Goal: Find specific page/section: Find specific page/section

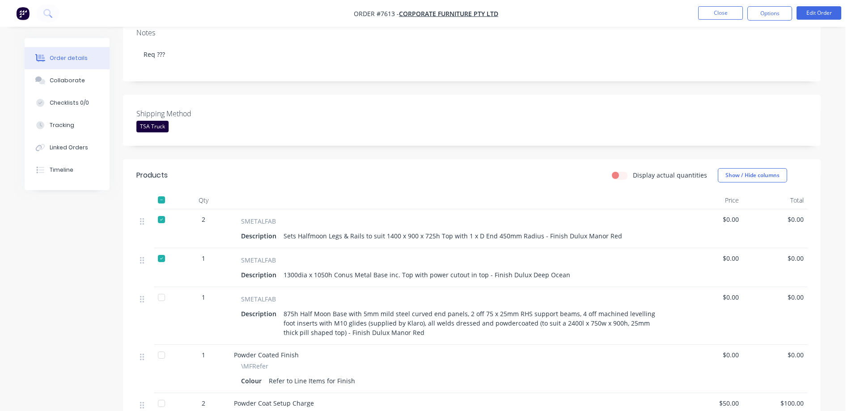
scroll to position [179, 0]
click at [159, 288] on div at bounding box center [162, 297] width 18 height 18
click at [163, 191] on div at bounding box center [162, 200] width 18 height 18
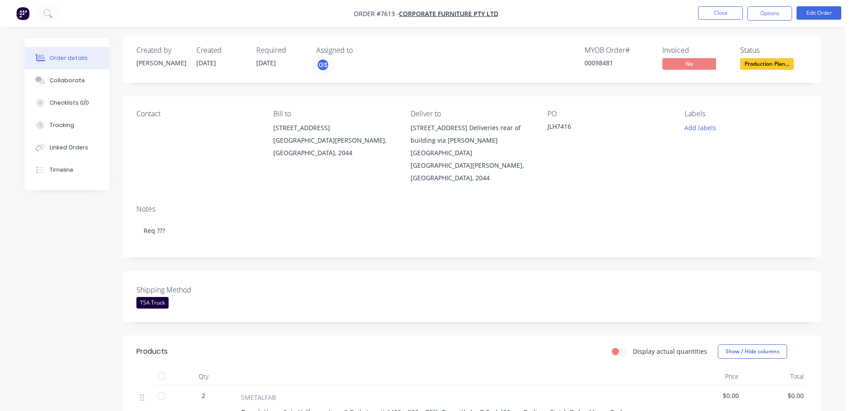
scroll to position [0, 0]
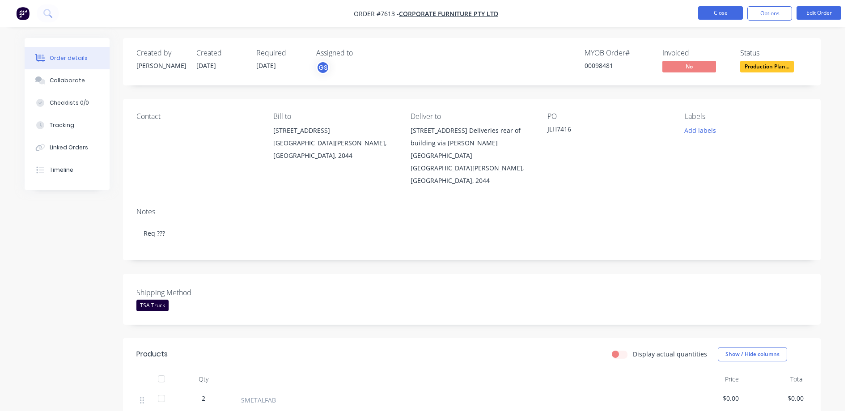
click at [723, 11] on button "Close" at bounding box center [720, 12] width 45 height 13
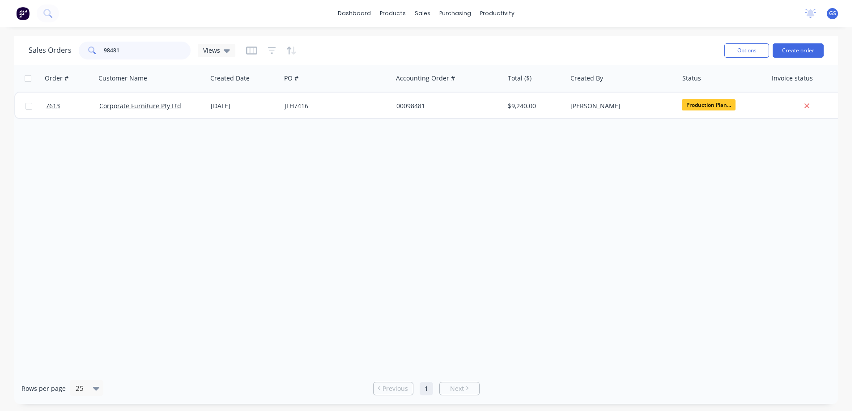
drag, startPoint x: 99, startPoint y: 54, endPoint x: 110, endPoint y: 52, distance: 10.9
click at [110, 52] on input "98481" at bounding box center [147, 51] width 87 height 18
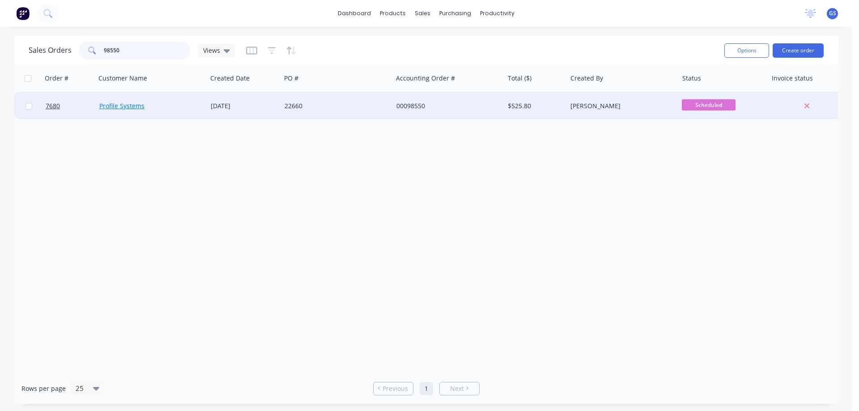
type input "98550"
click at [118, 102] on link "Profile Systems" at bounding box center [121, 106] width 45 height 8
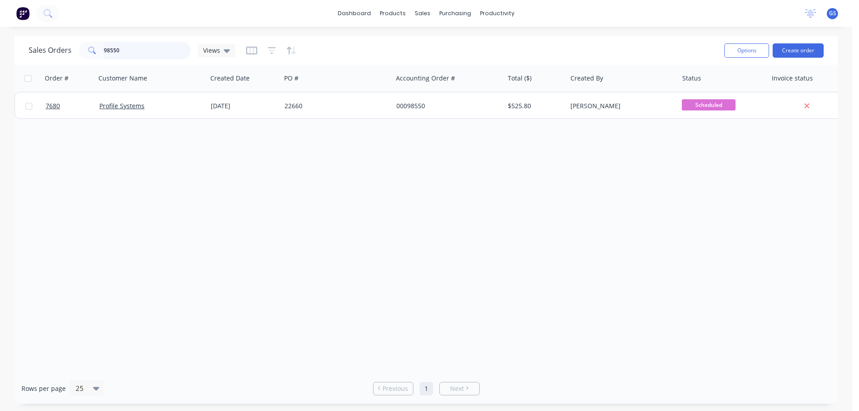
click at [128, 51] on input "98550" at bounding box center [147, 51] width 87 height 18
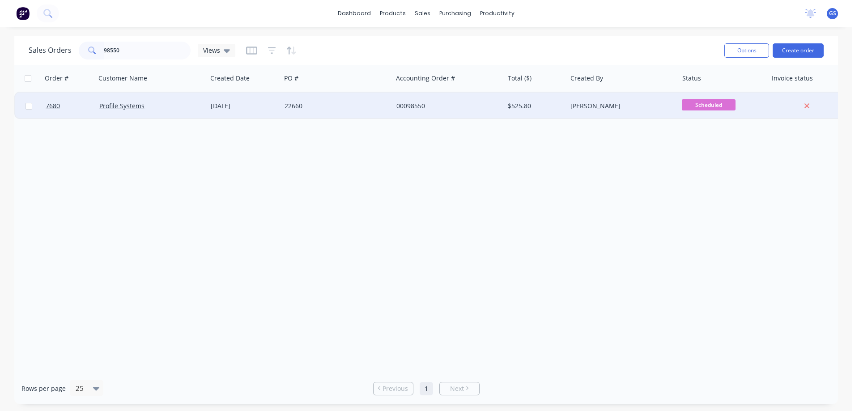
click at [191, 108] on div "Profile Systems" at bounding box center [148, 106] width 99 height 9
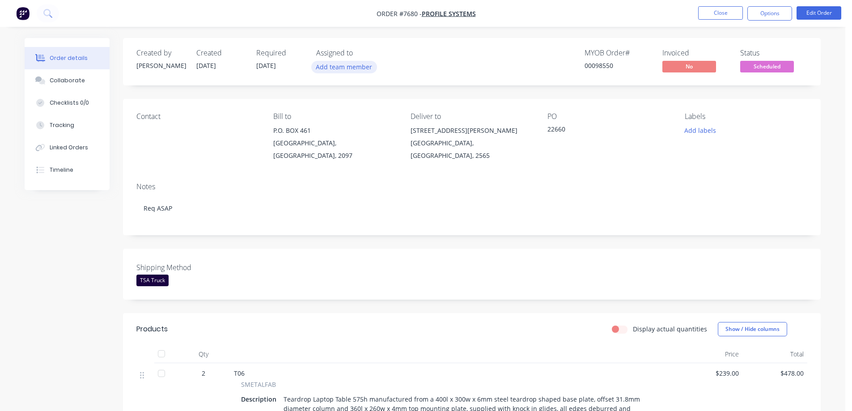
click at [337, 71] on button "Add team member" at bounding box center [344, 67] width 66 height 12
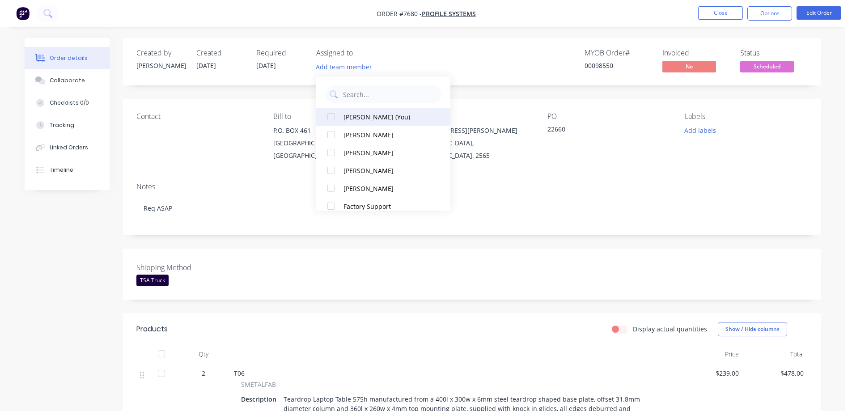
click at [337, 114] on div at bounding box center [331, 117] width 18 height 18
click at [490, 175] on div "Notes Req ASAP" at bounding box center [472, 205] width 698 height 60
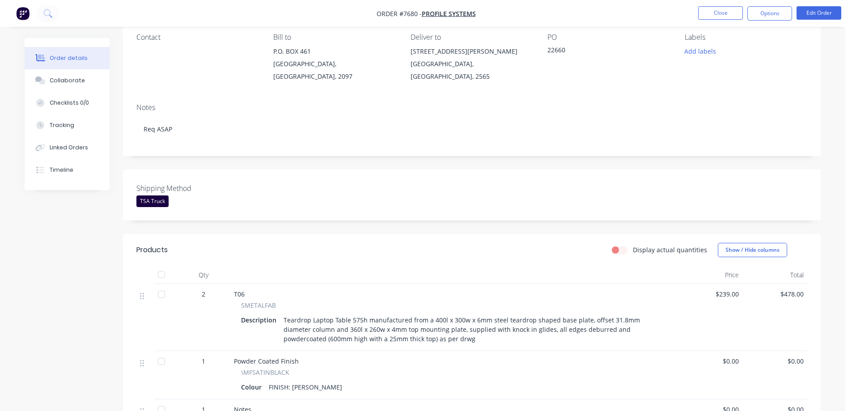
scroll to position [179, 0]
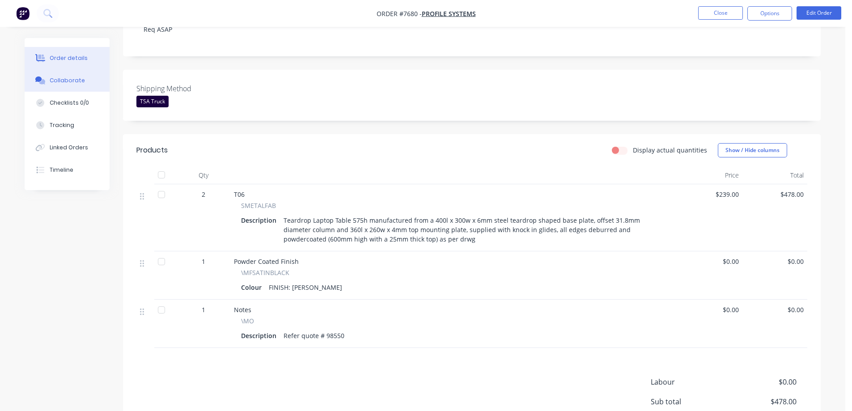
click at [60, 77] on div "Collaborate" at bounding box center [67, 80] width 35 height 8
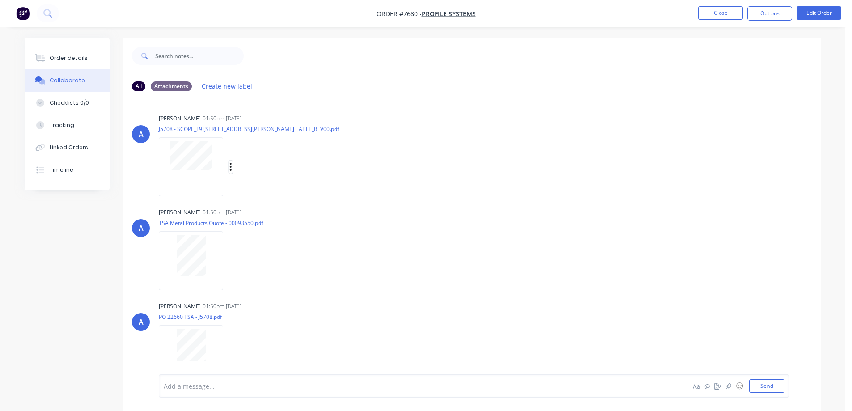
click at [229, 168] on icon "button" at bounding box center [230, 167] width 3 height 10
click at [266, 190] on button "Download" at bounding box center [289, 191] width 101 height 20
click at [175, 332] on div at bounding box center [191, 349] width 56 height 41
click at [716, 11] on button "Close" at bounding box center [720, 12] width 45 height 13
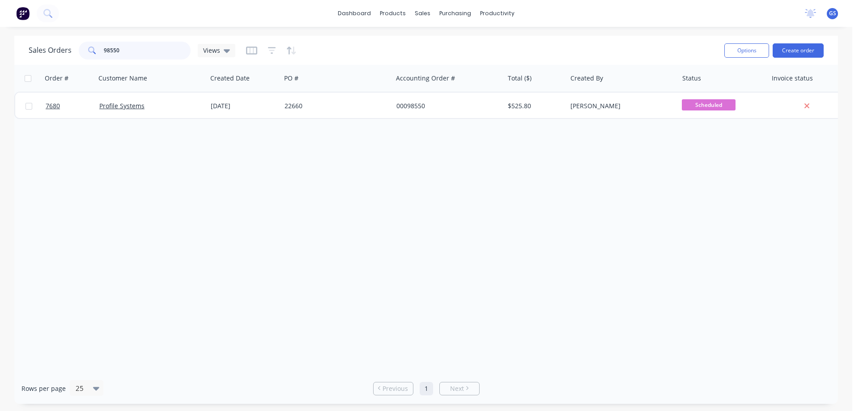
drag, startPoint x: 133, startPoint y: 53, endPoint x: 93, endPoint y: 57, distance: 40.5
click at [93, 57] on div "98550" at bounding box center [135, 51] width 112 height 18
type input "92401"
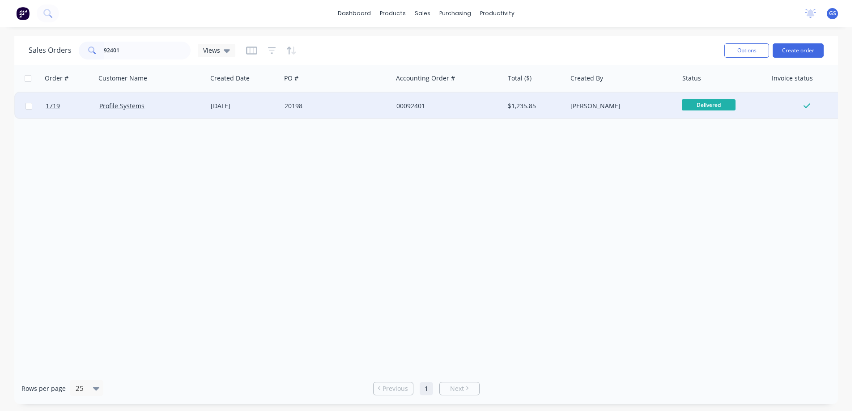
click at [190, 111] on div "Profile Systems" at bounding box center [151, 106] width 111 height 27
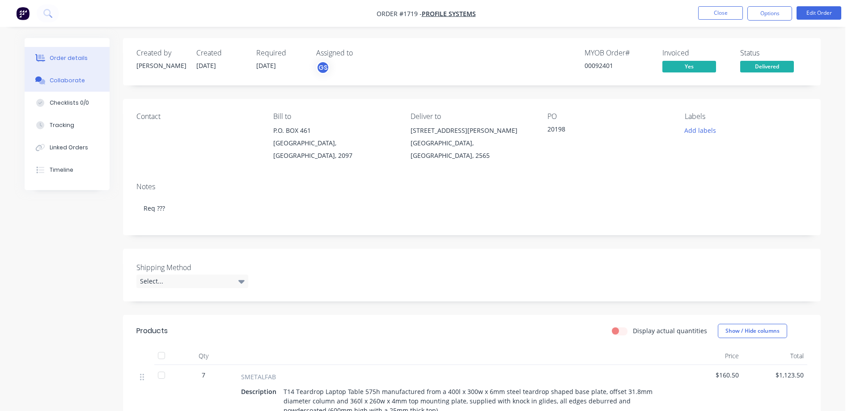
click at [82, 78] on button "Collaborate" at bounding box center [67, 80] width 85 height 22
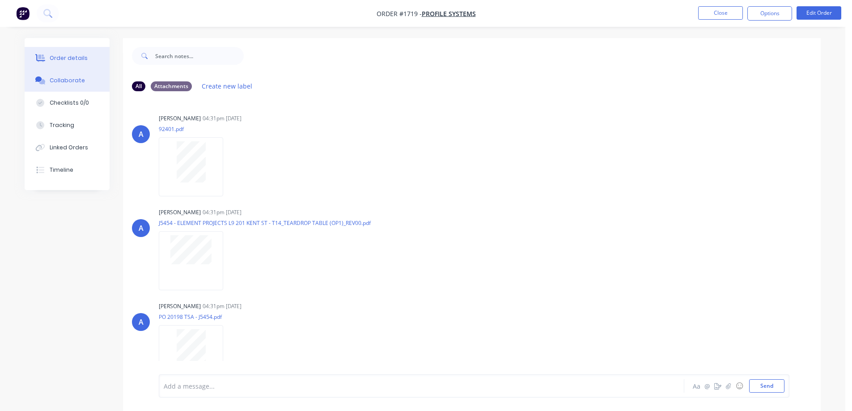
click at [75, 52] on button "Order details" at bounding box center [67, 58] width 85 height 22
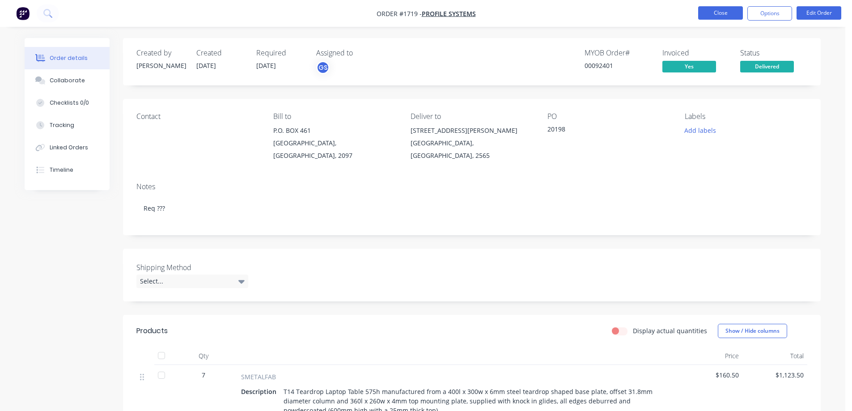
click at [719, 10] on button "Close" at bounding box center [720, 12] width 45 height 13
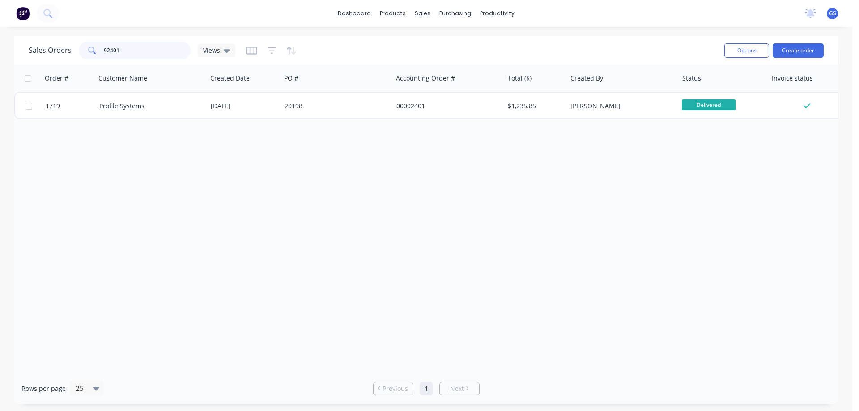
drag, startPoint x: 131, startPoint y: 51, endPoint x: 103, endPoint y: 56, distance: 27.7
click at [94, 58] on div "92401" at bounding box center [135, 51] width 112 height 18
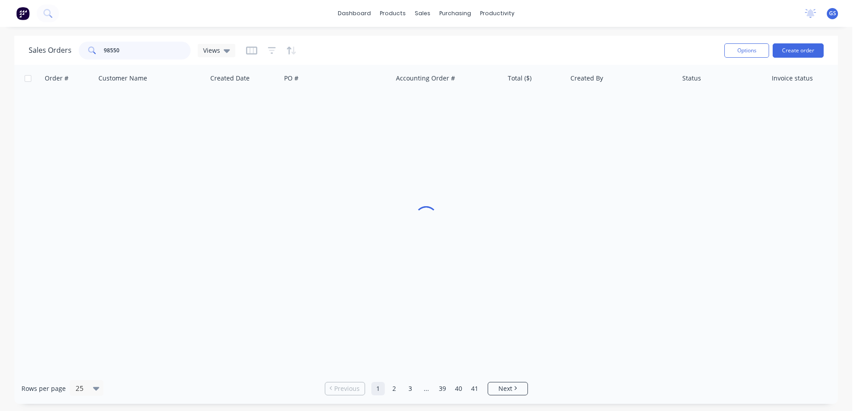
type input "98550"
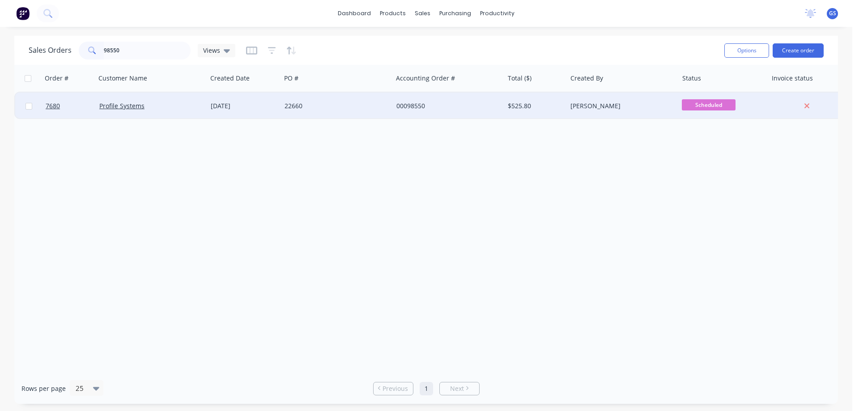
click at [199, 113] on div "Profile Systems" at bounding box center [151, 106] width 111 height 27
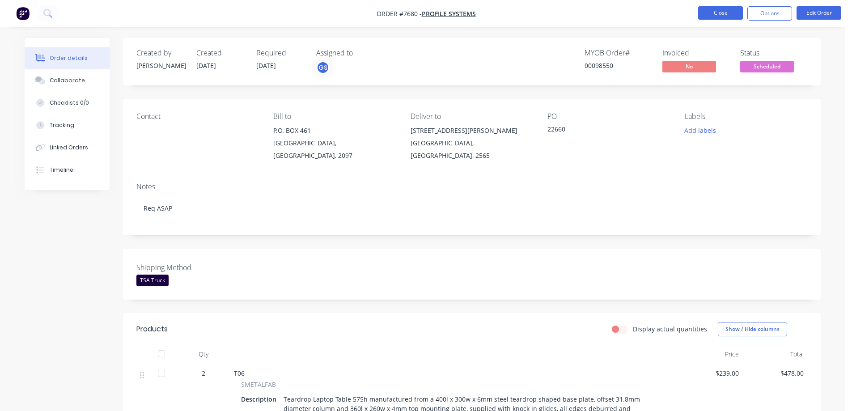
click at [726, 9] on button "Close" at bounding box center [720, 12] width 45 height 13
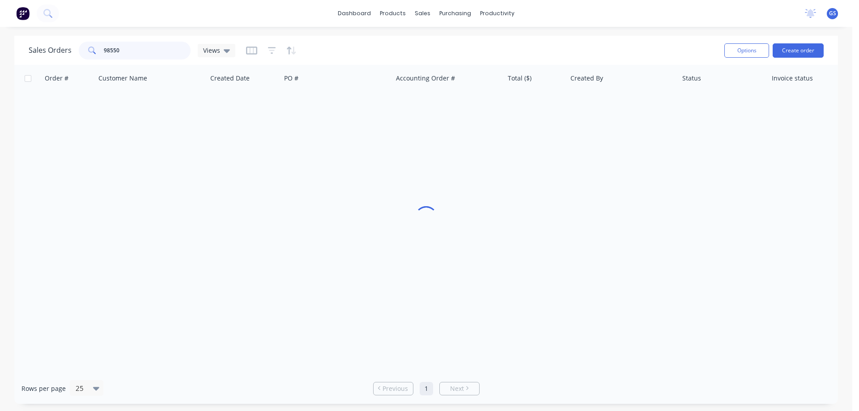
drag, startPoint x: 133, startPoint y: 51, endPoint x: 86, endPoint y: 48, distance: 47.0
click at [86, 48] on div "98550" at bounding box center [135, 51] width 112 height 18
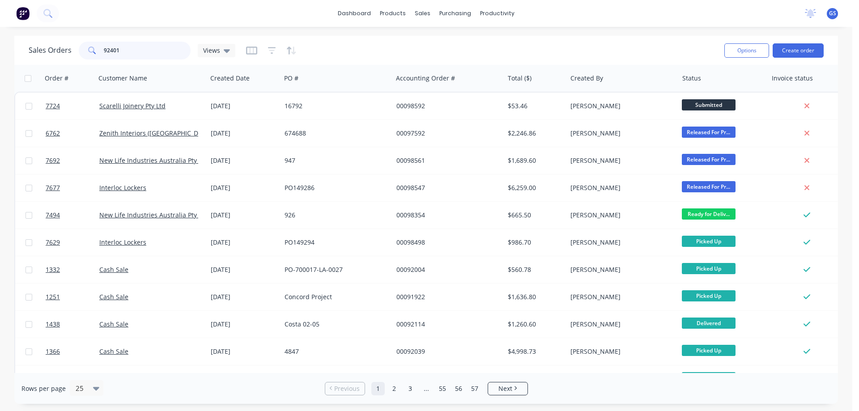
type input "92401"
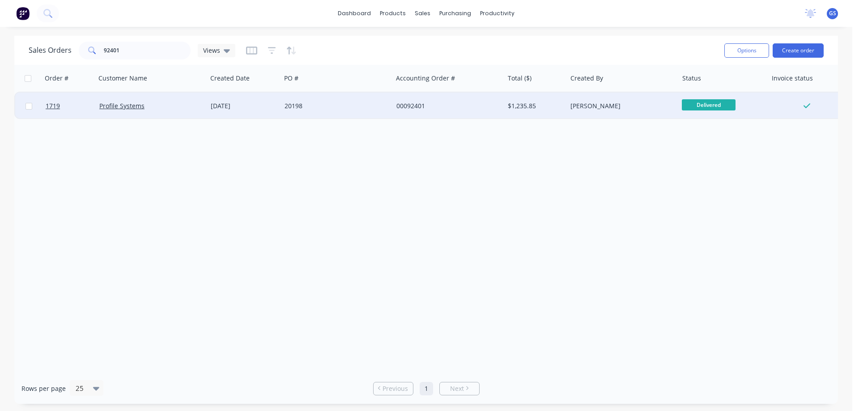
click at [181, 114] on div "Profile Systems" at bounding box center [151, 106] width 111 height 27
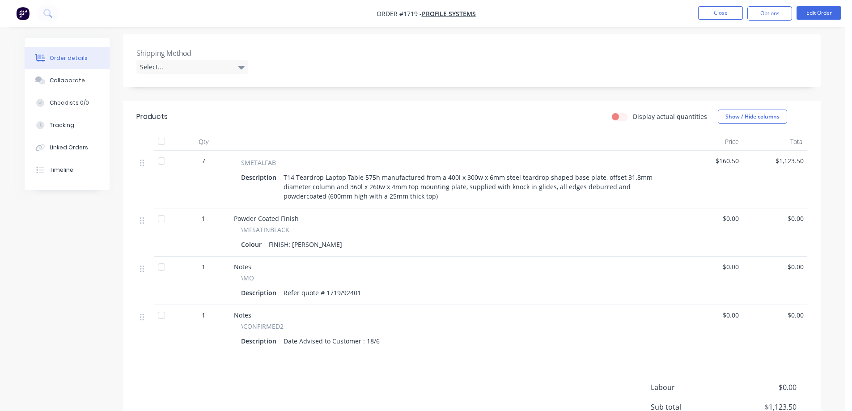
scroll to position [224, 0]
